Goal: Obtain resource: Download file/media

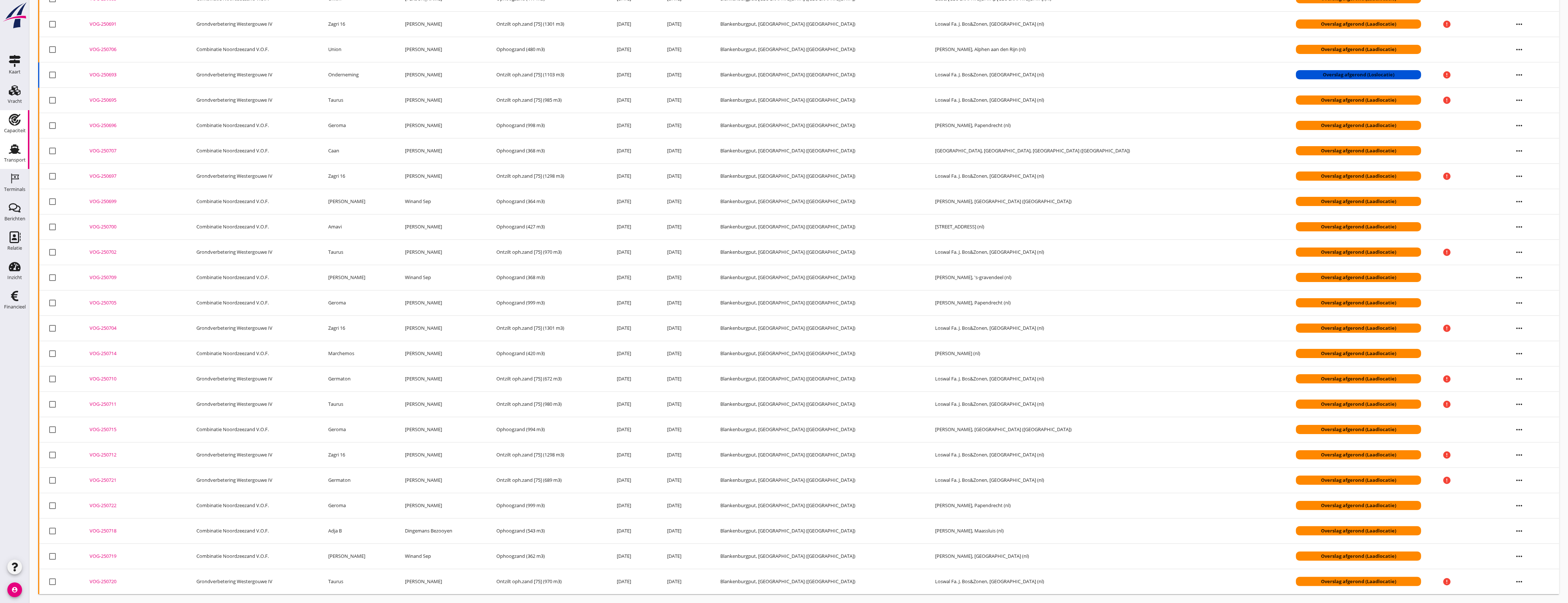
click at [16, 122] on use at bounding box center [14, 119] width 12 height 12
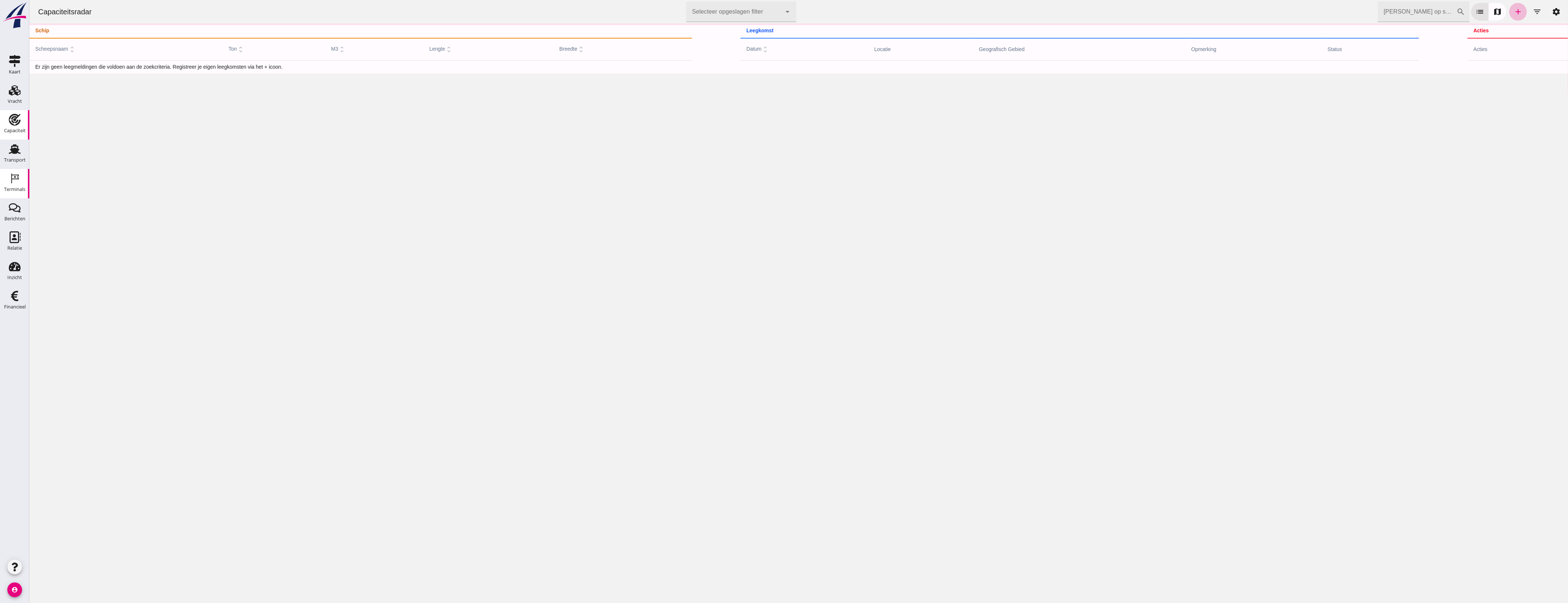
click at [10, 193] on div "Terminals" at bounding box center [15, 189] width 21 height 10
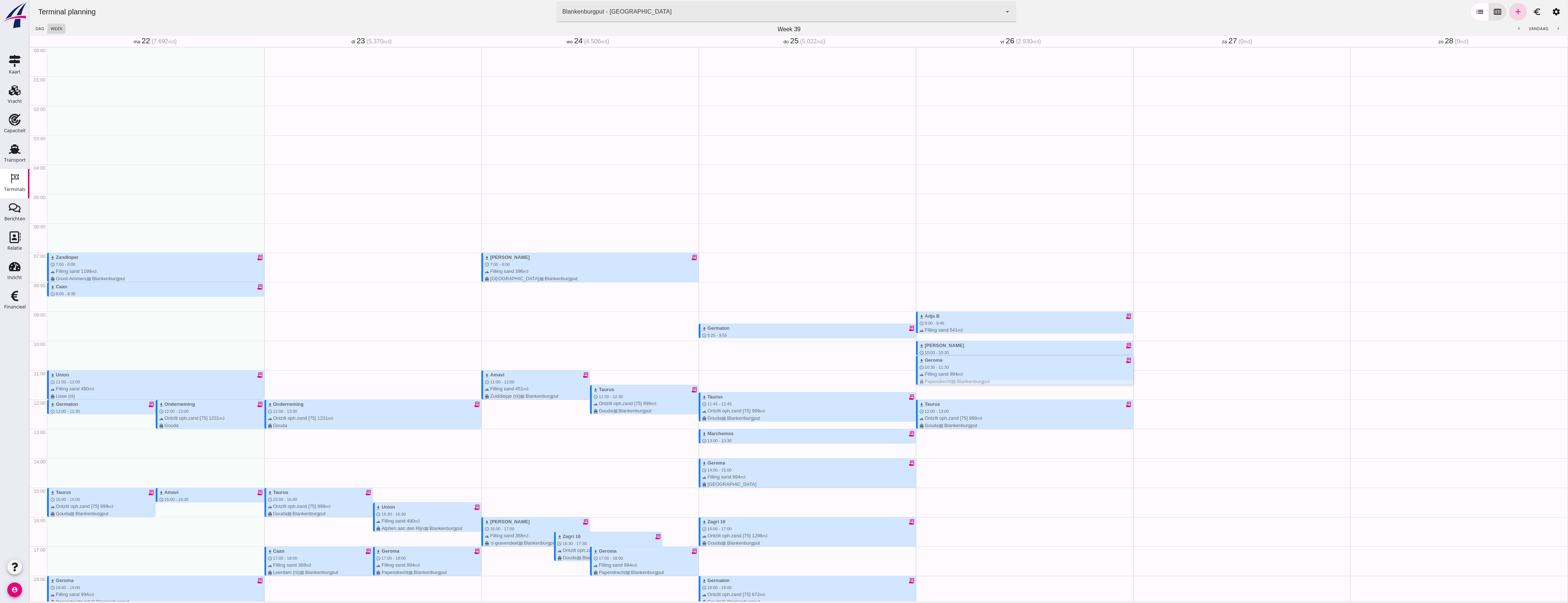
click at [933, 365] on span "10:30 - 11:30" at bounding box center [937, 367] width 24 height 4
click at [1552, 12] on icon "settings" at bounding box center [1556, 12] width 9 height 9
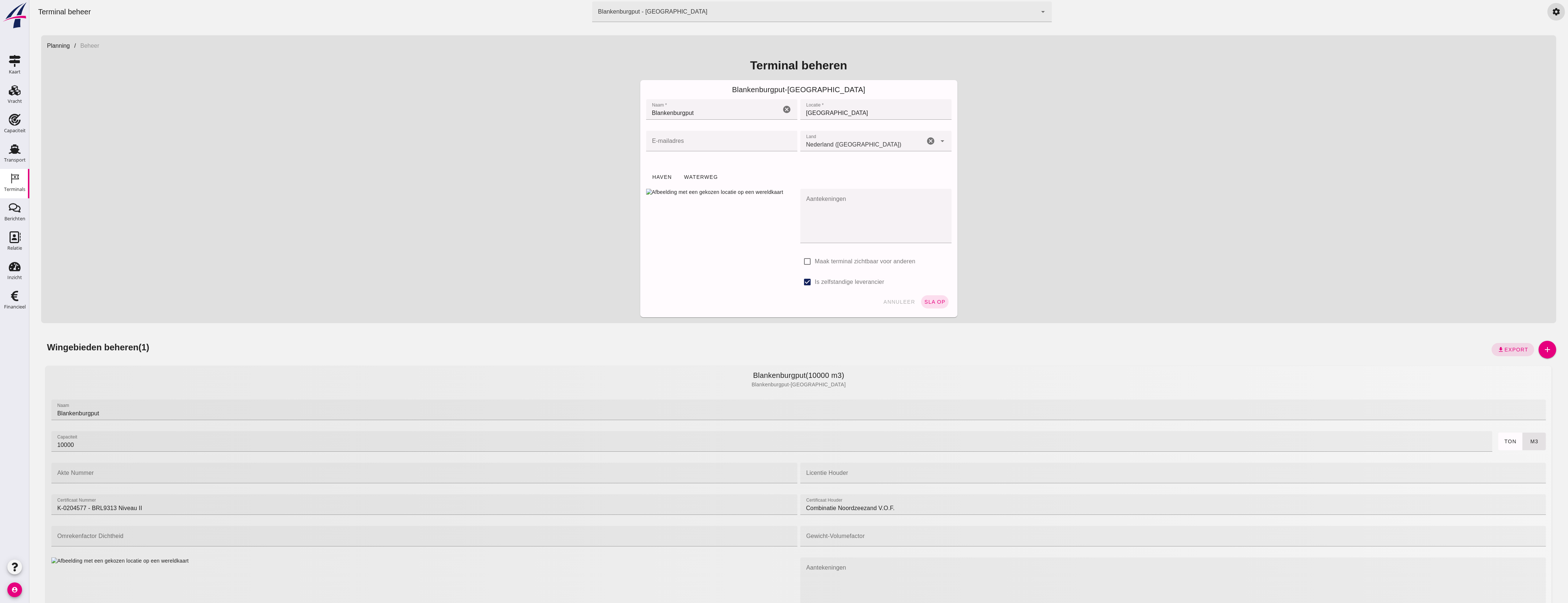
click at [1346, 316] on div "Planning / [GEOGRAPHIC_DATA] beheren Blankenburgput - [GEOGRAPHIC_DATA] Naam * …" at bounding box center [799, 179] width 1515 height 288
click at [1499, 354] on button "download Export" at bounding box center [1513, 350] width 43 height 13
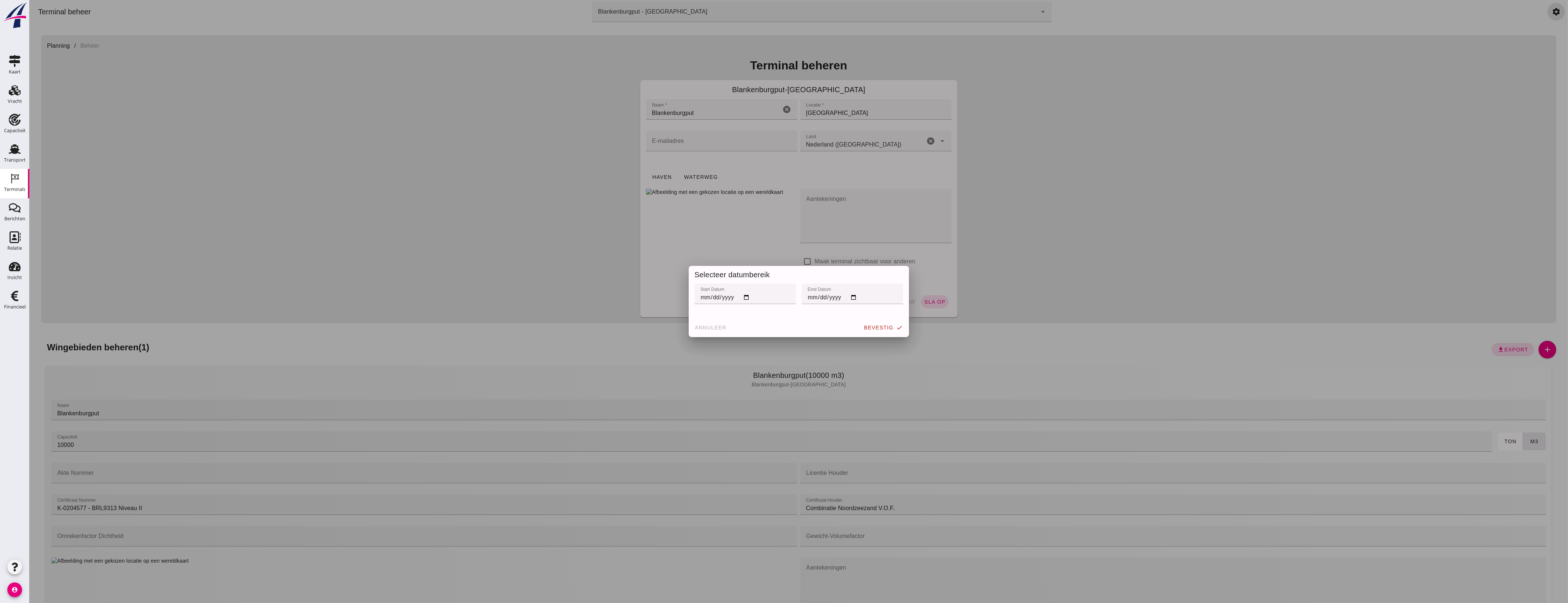
click at [744, 300] on input "start datum" at bounding box center [745, 294] width 101 height 21
type input "[DATE]"
click at [850, 300] on input "eind datum" at bounding box center [852, 294] width 101 height 21
type input "[DATE]"
click at [886, 329] on span "bevestig" at bounding box center [878, 328] width 30 height 6
